Goal: Task Accomplishment & Management: Use online tool/utility

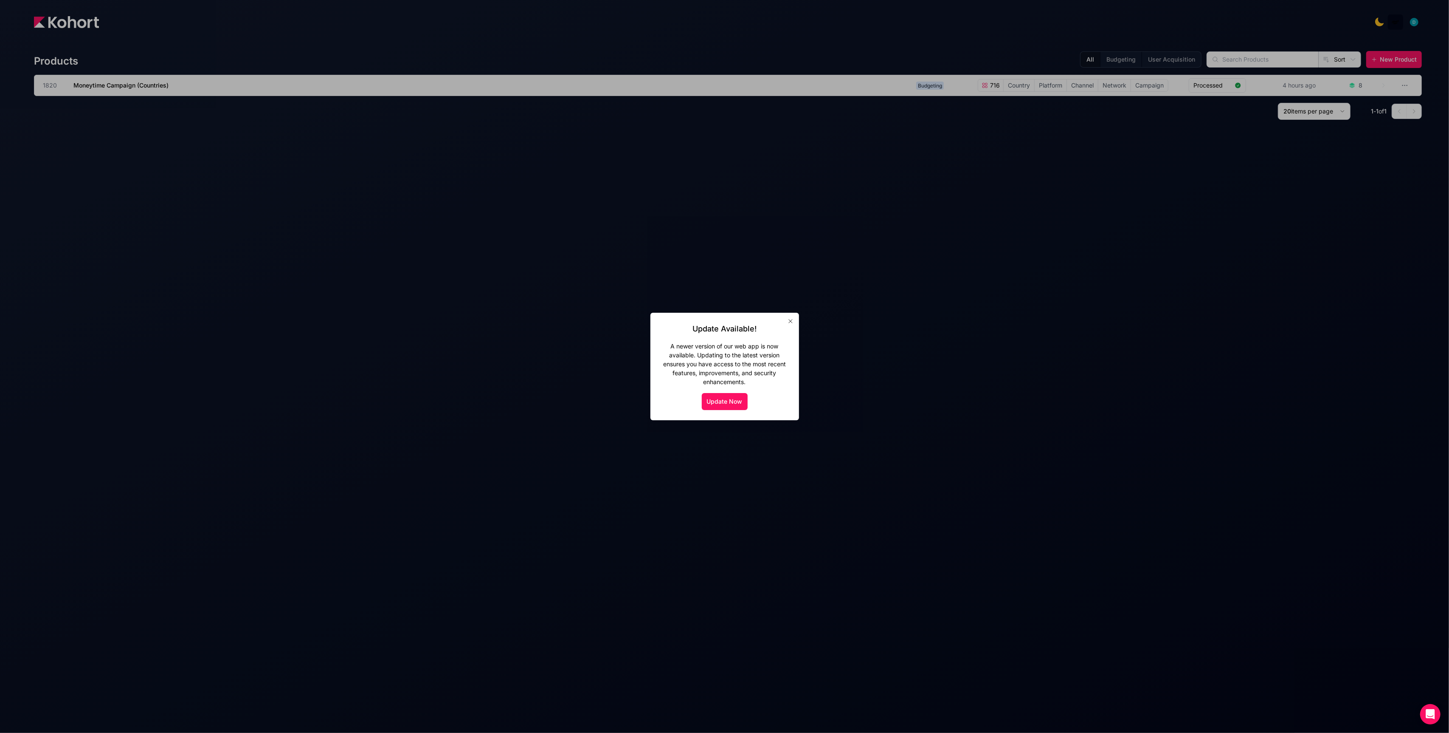
click at [789, 321] on icon "button" at bounding box center [790, 321] width 7 height 7
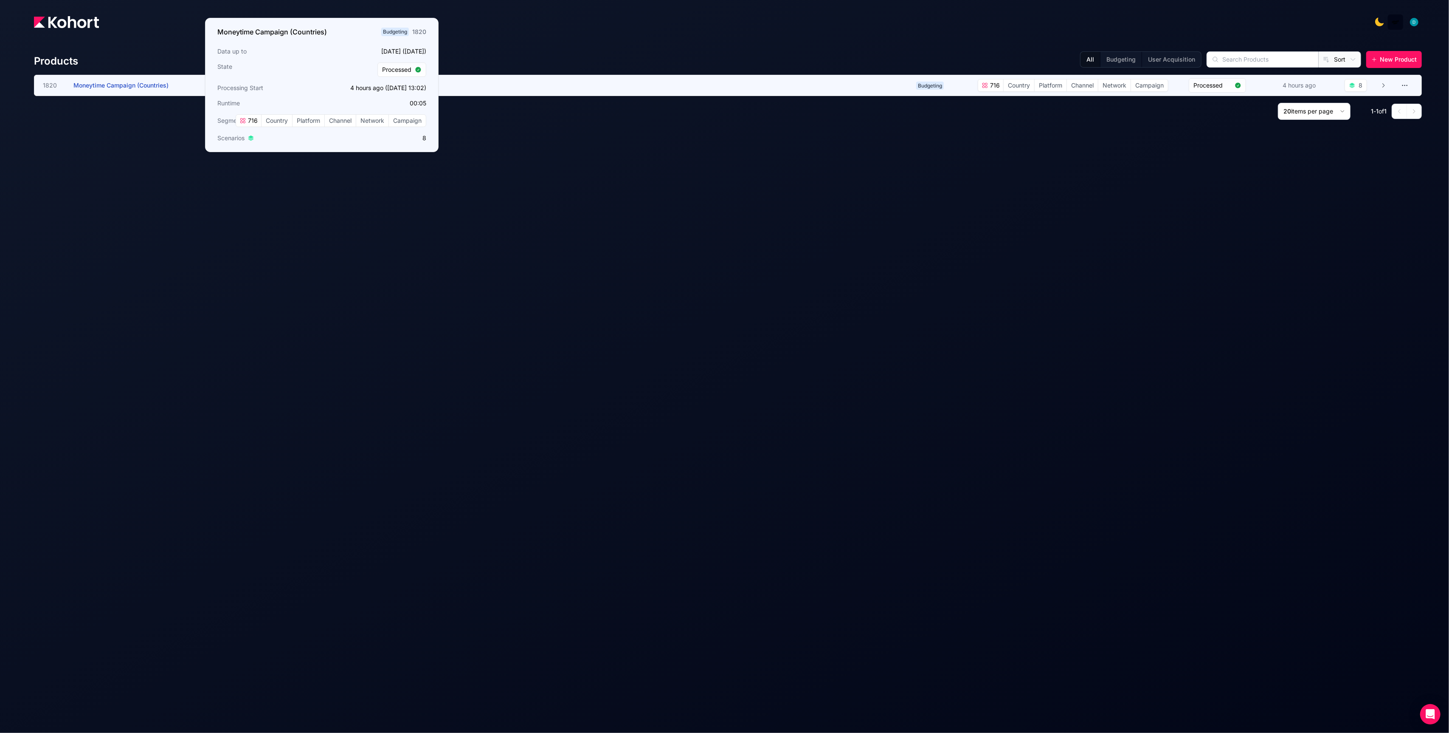
click at [115, 84] on span "Moneytime Campaign (Countries)" at bounding box center [120, 85] width 95 height 7
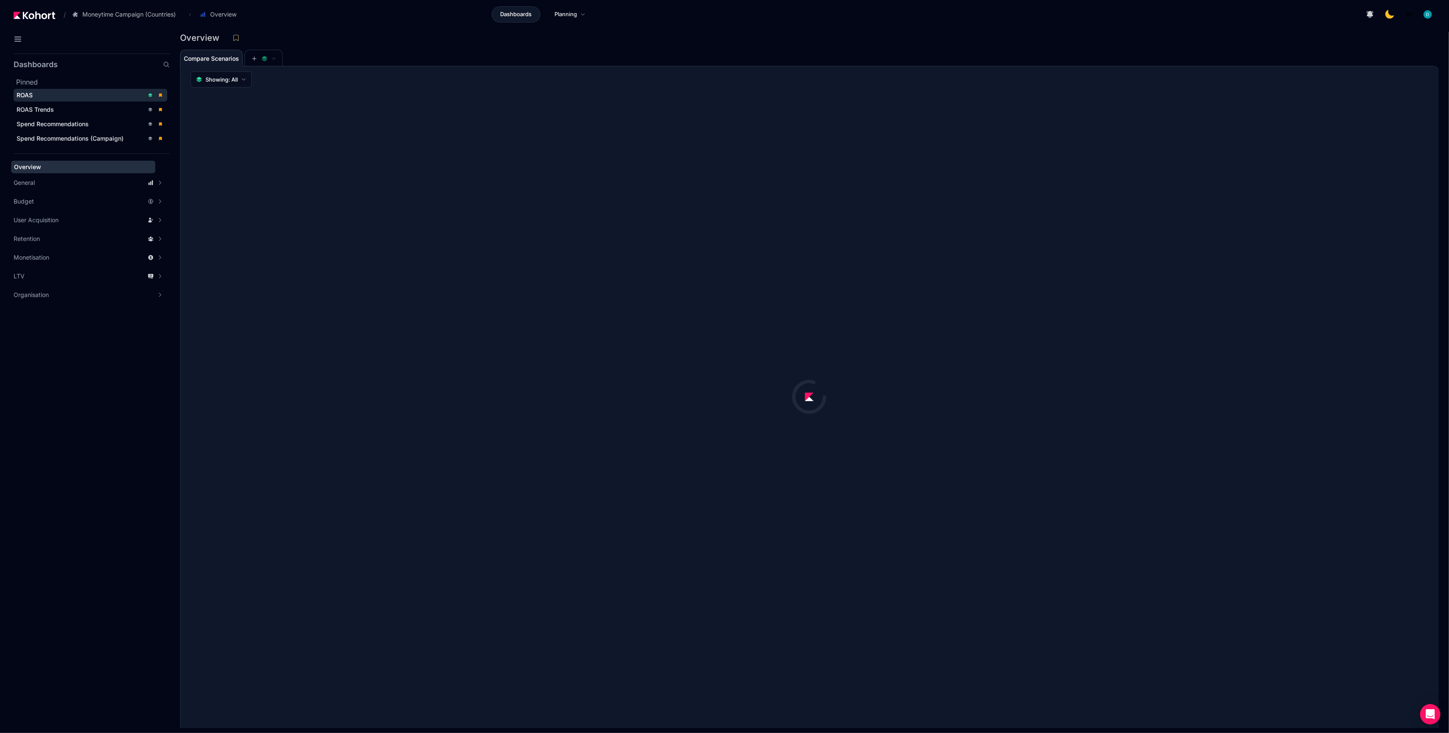
click at [47, 90] on span "ROAS" at bounding box center [91, 95] width 154 height 13
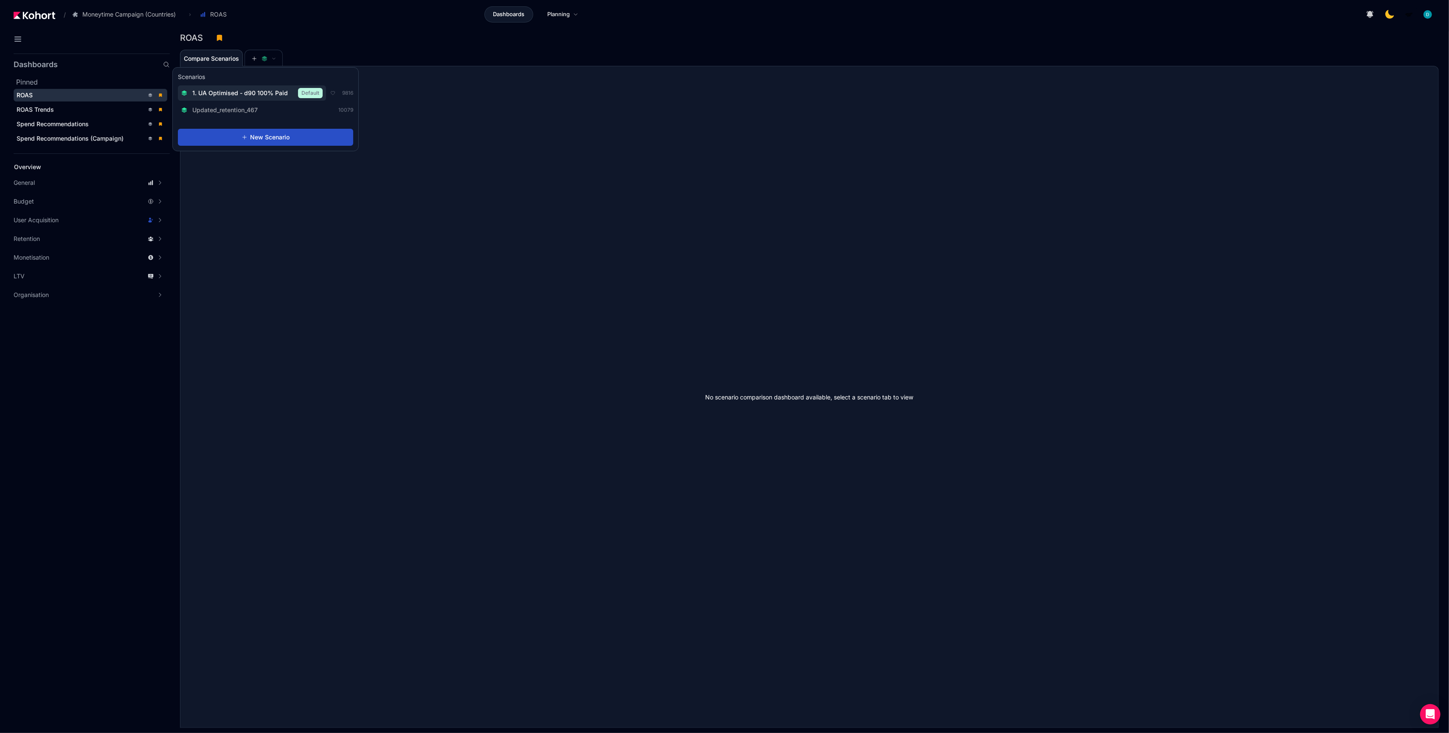
click at [245, 96] on span "1. UA Optimised - d90 100% Paid" at bounding box center [240, 93] width 96 height 8
